Goal: Transaction & Acquisition: Purchase product/service

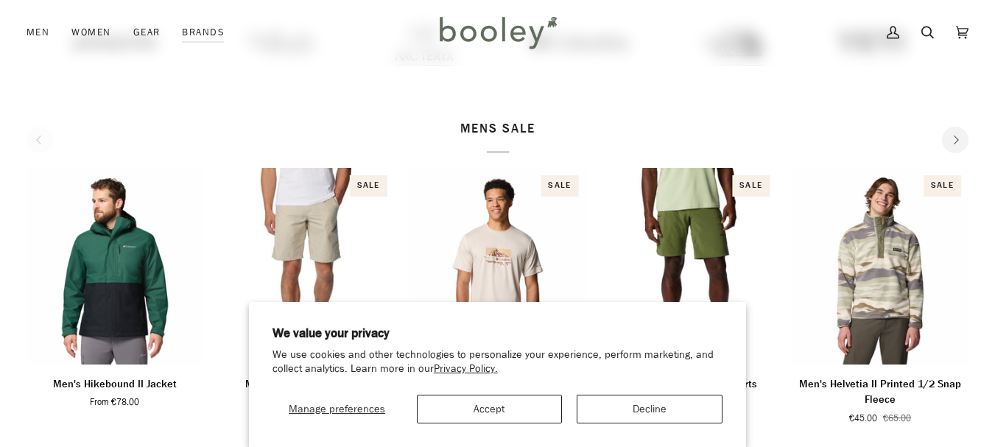
scroll to position [403, 0]
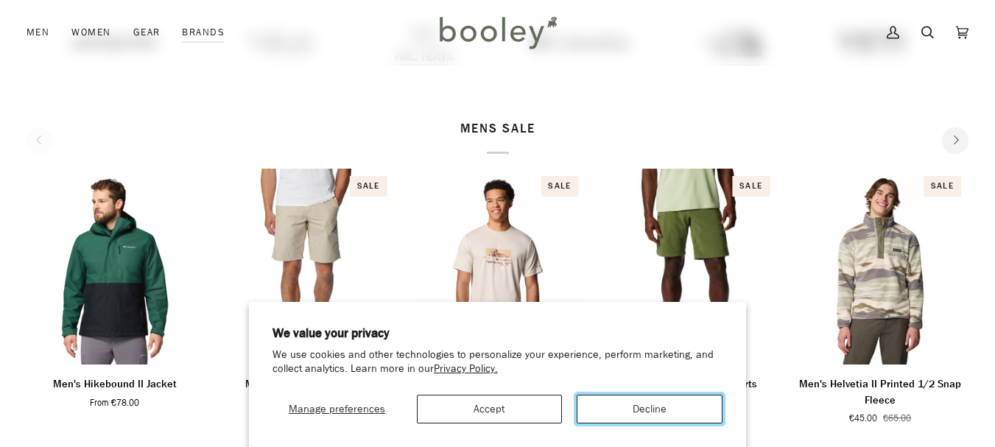
click at [633, 410] on button "Decline" at bounding box center [650, 409] width 146 height 29
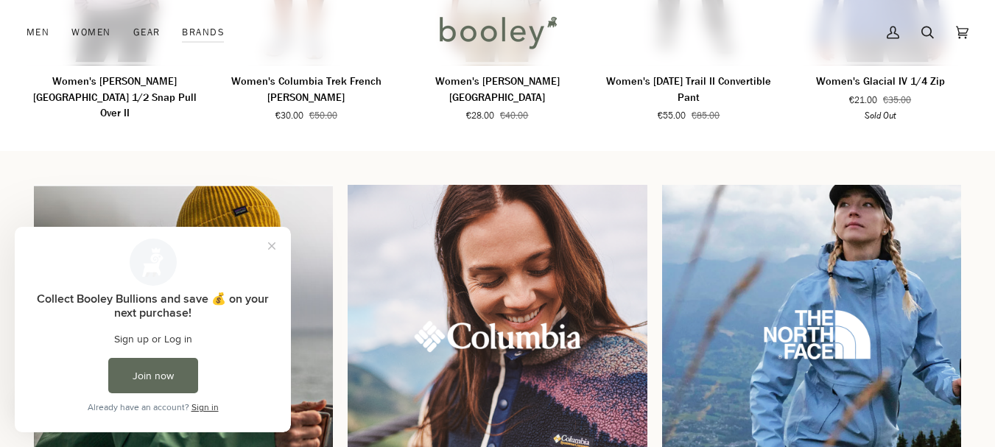
scroll to position [1140, 0]
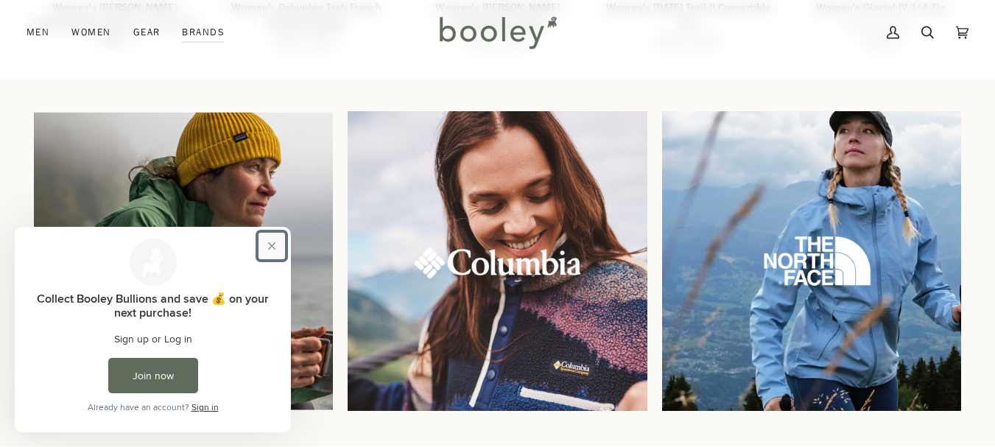
click at [277, 242] on button "Close prompt" at bounding box center [272, 246] width 27 height 27
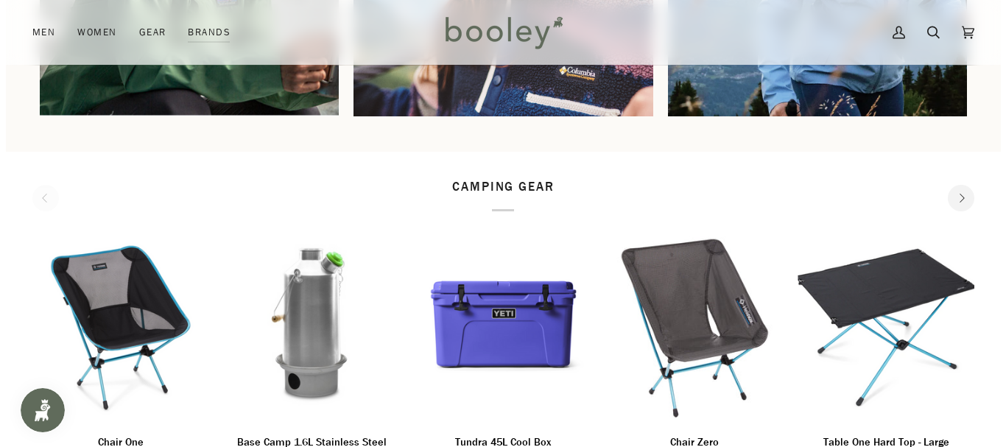
scroll to position [771, 0]
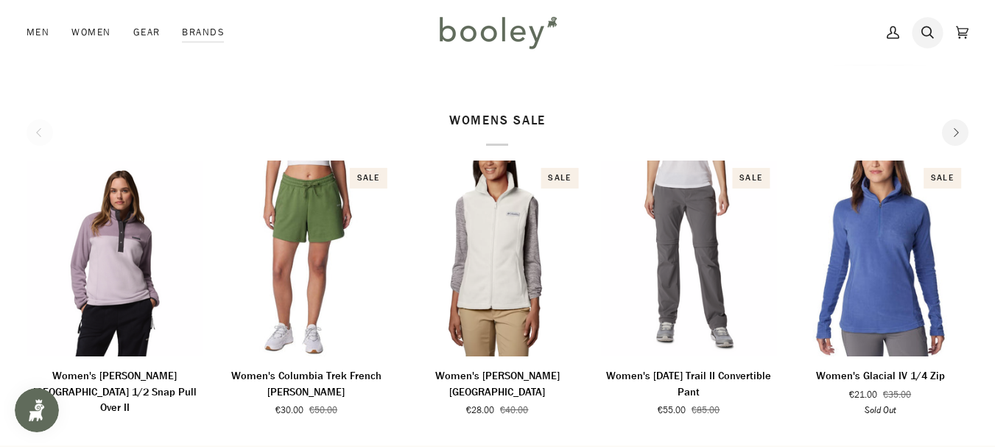
click at [927, 39] on icon at bounding box center [928, 32] width 13 height 22
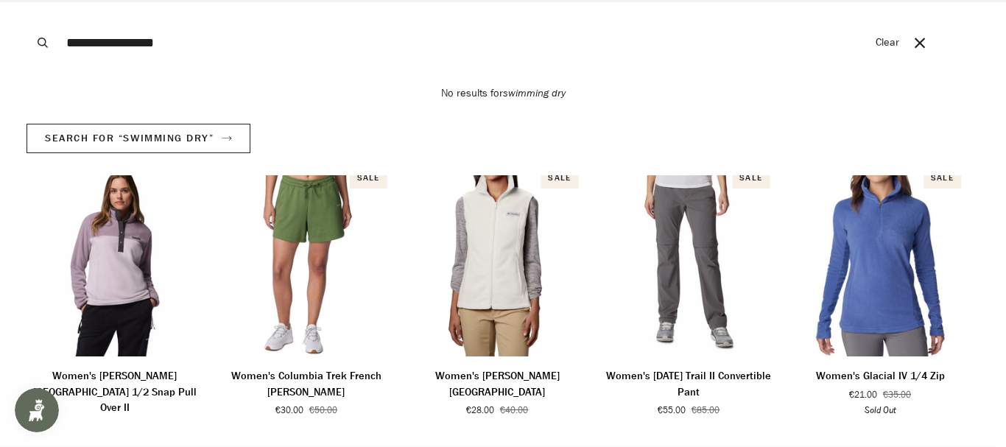
type input "**********"
click at [27, 0] on button "Search" at bounding box center [43, 42] width 32 height 85
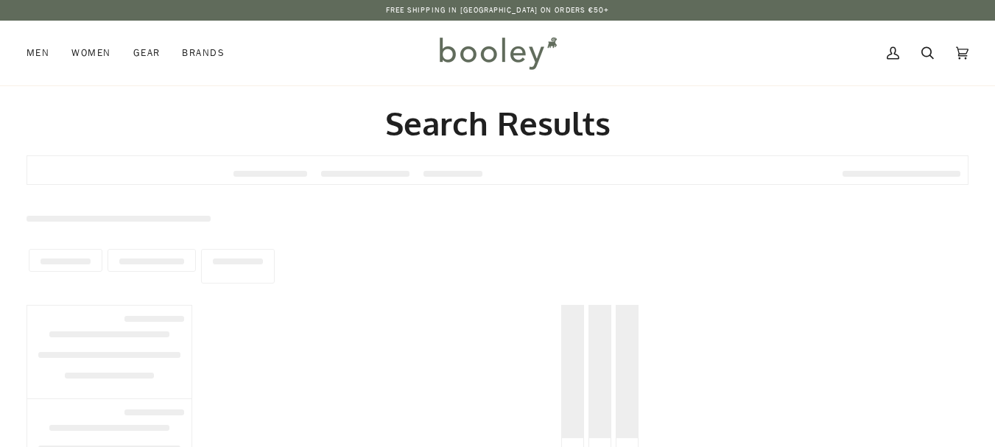
type input "**********"
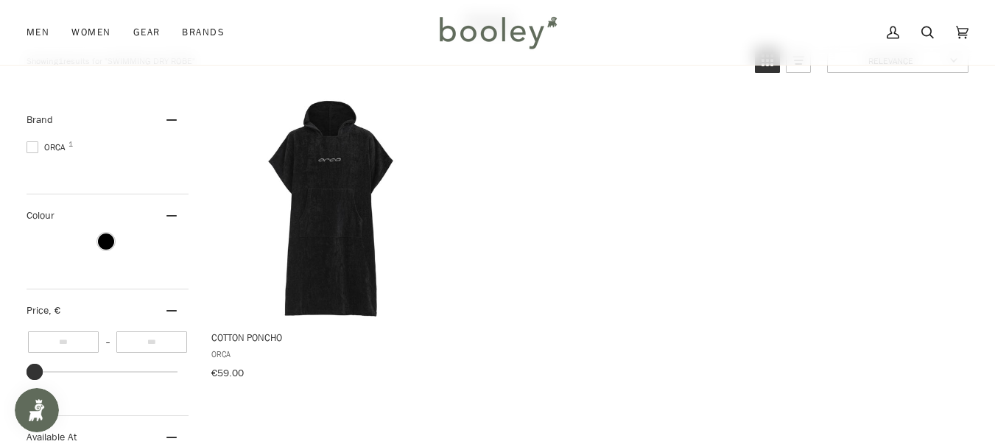
scroll to position [147, 0]
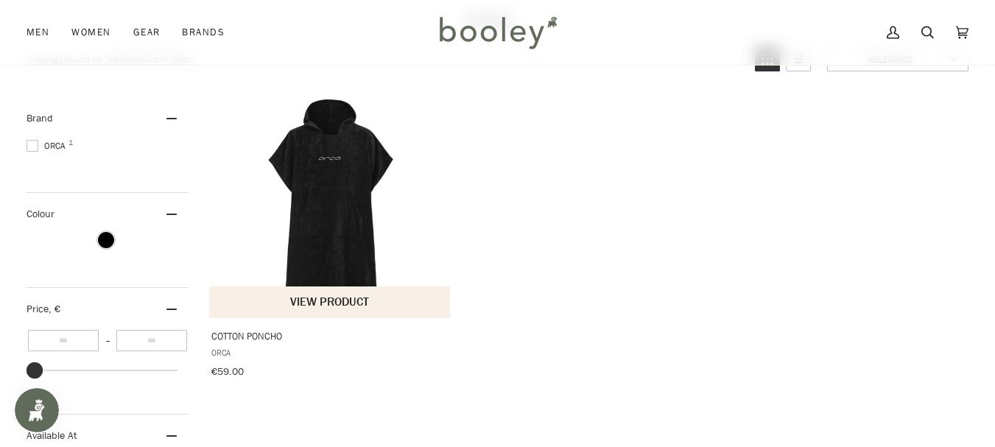
click at [331, 206] on img "Cotton Poncho" at bounding box center [330, 207] width 221 height 221
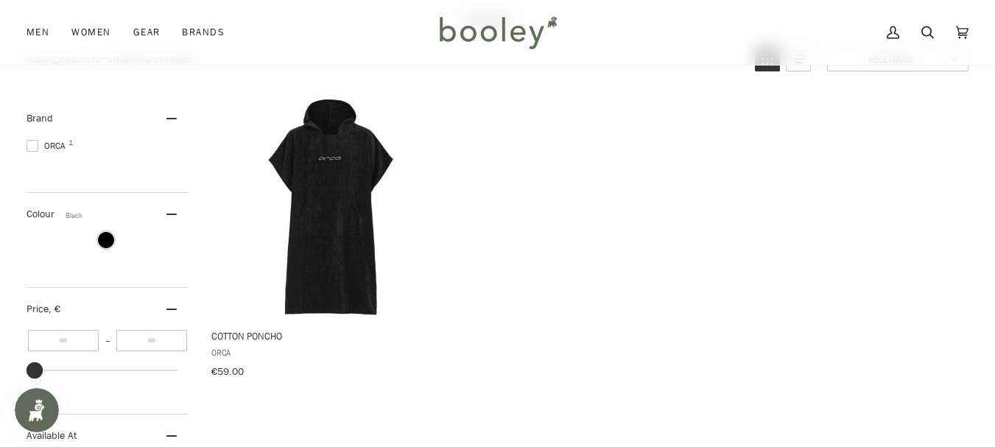
click at [111, 244] on span "Colour: Black" at bounding box center [106, 240] width 16 height 16
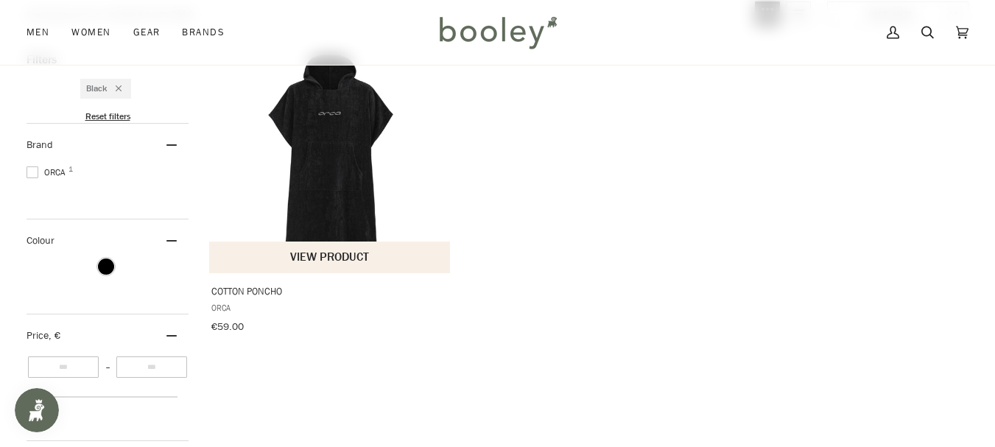
scroll to position [221, 0]
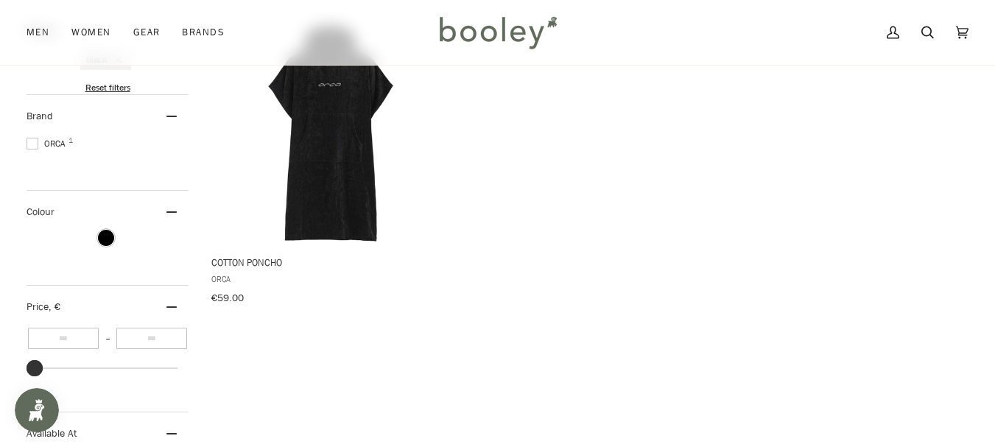
click at [166, 210] on div "Colour 1" at bounding box center [108, 212] width 162 height 42
drag, startPoint x: 169, startPoint y: 199, endPoint x: 164, endPoint y: 214, distance: 15.6
click at [169, 198] on div "Colour 1" at bounding box center [108, 212] width 162 height 42
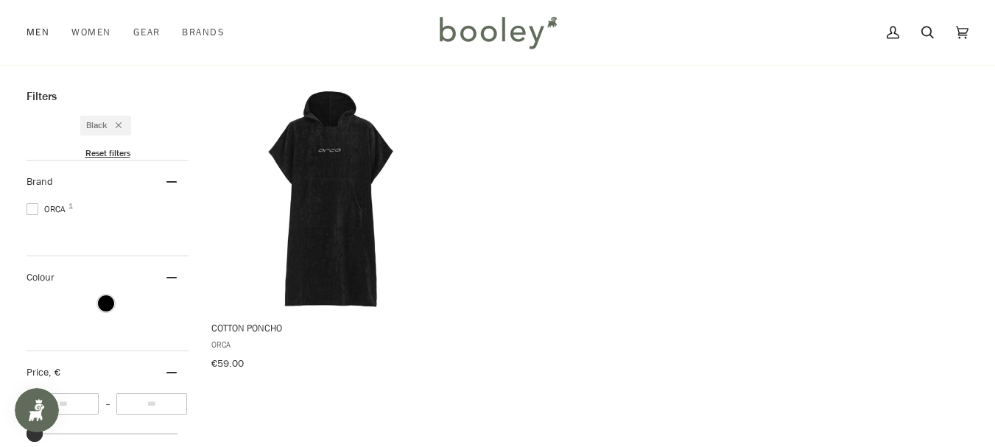
scroll to position [126, 0]
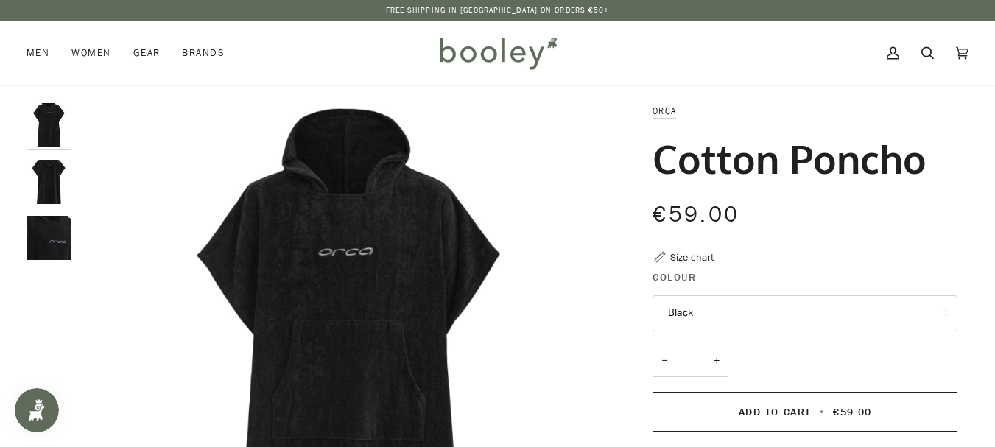
click at [662, 253] on icon at bounding box center [660, 257] width 15 height 15
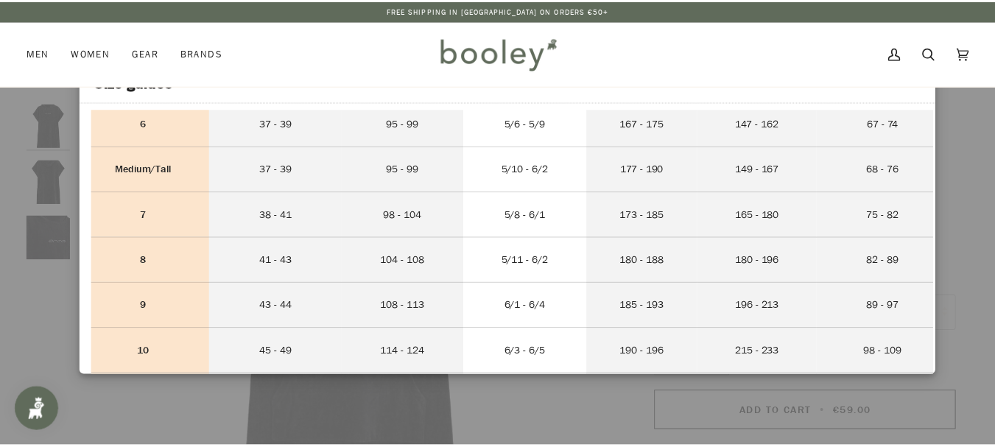
scroll to position [368, 0]
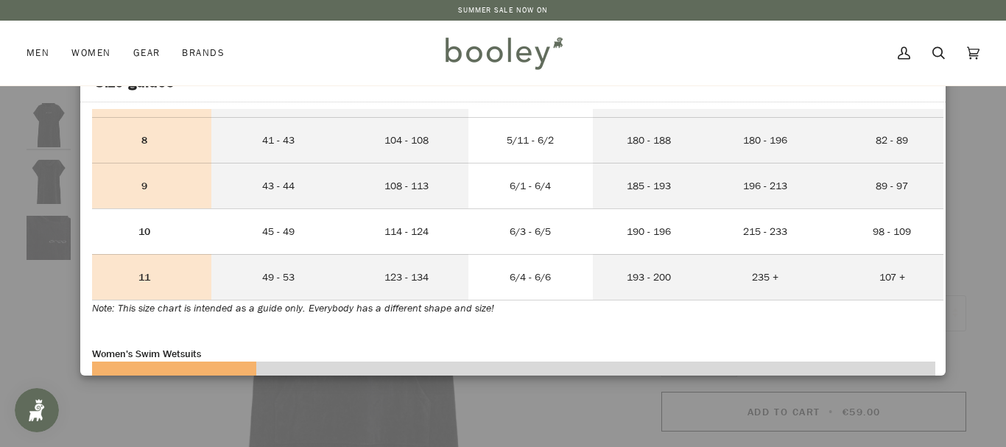
click at [539, 241] on td "6/3 - 6/5" at bounding box center [531, 231] width 124 height 46
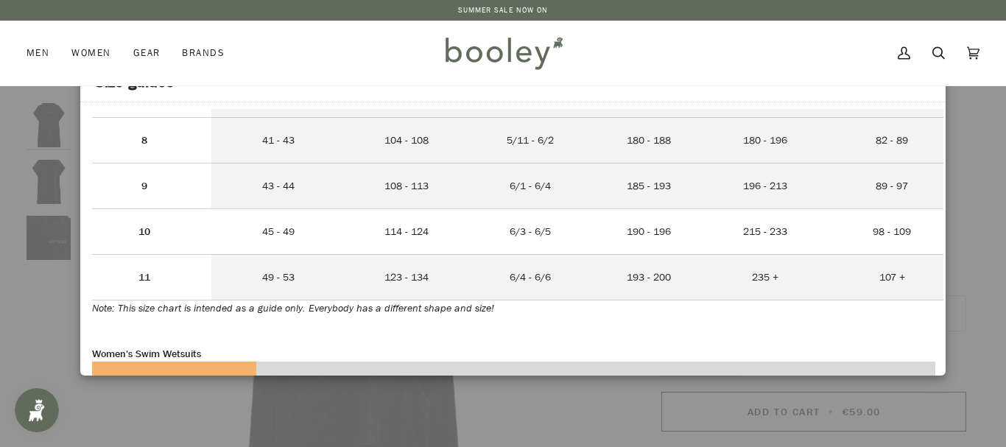
click at [162, 235] on td "10" at bounding box center [151, 231] width 119 height 46
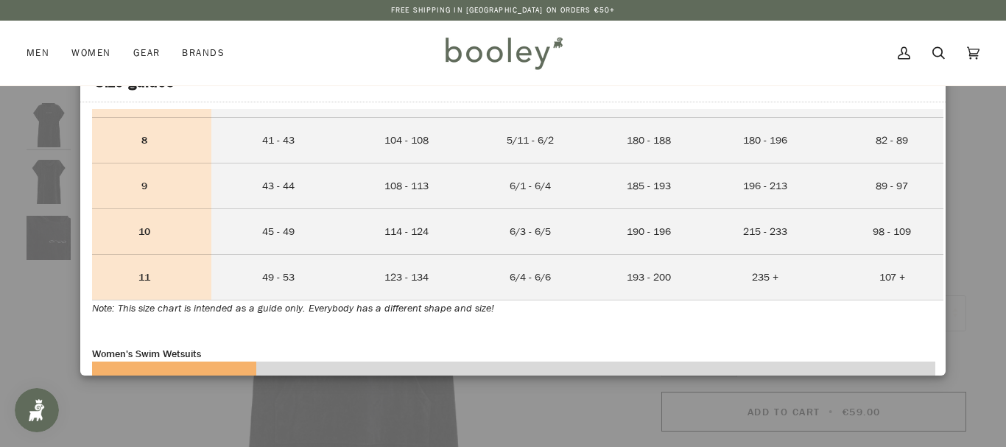
click at [983, 242] on div at bounding box center [503, 223] width 1006 height 447
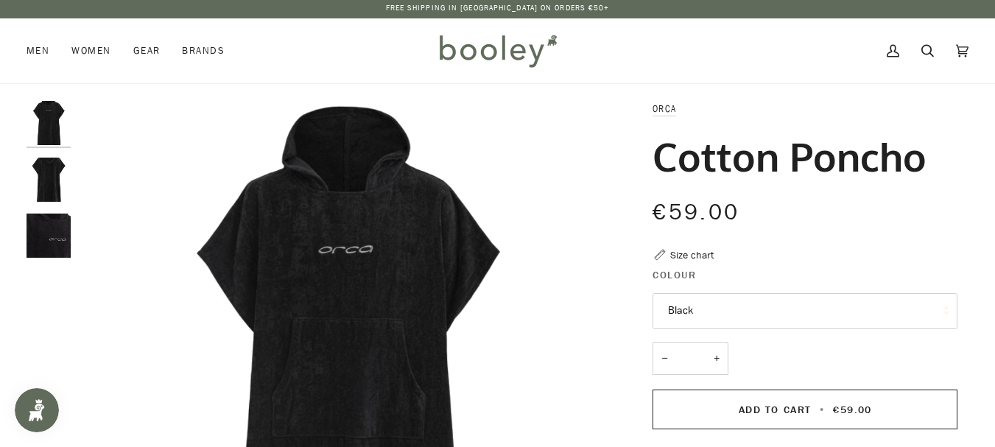
scroll to position [0, 0]
